Goal: Check status: Check status

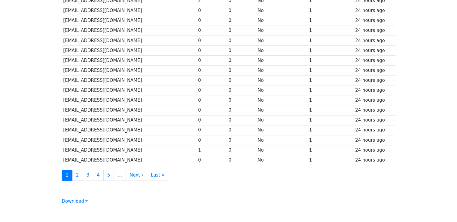
scroll to position [256, 0]
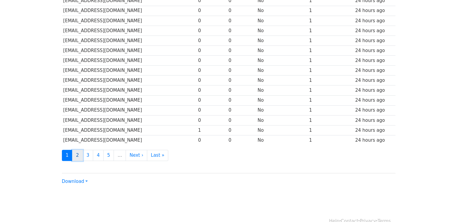
click at [80, 152] on link "2" at bounding box center [77, 154] width 11 height 11
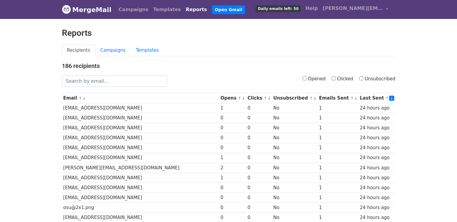
click at [306, 79] on input "Opened" at bounding box center [304, 78] width 4 height 4
checkbox input "true"
